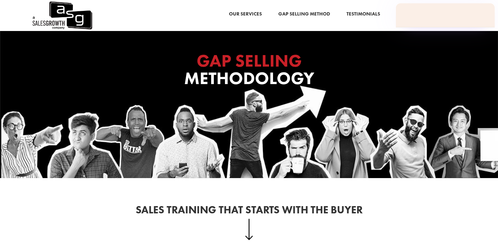
click at [401, 14] on link "Resources" at bounding box center [410, 14] width 27 height 9
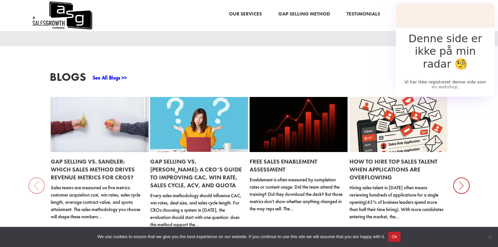
scroll to position [646, 0]
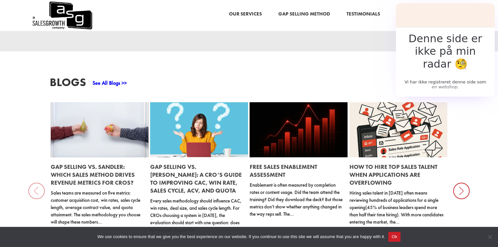
click at [105, 79] on link "See All Blogs >>" at bounding box center [110, 82] width 34 height 7
